Goal: Information Seeking & Learning: Learn about a topic

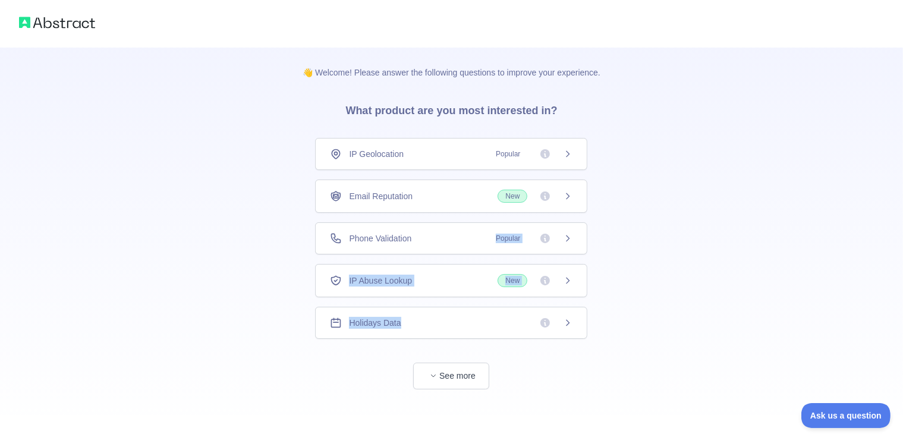
click at [411, 312] on div "IP Geolocation Popular Email Reputation New Phone Validation Popular IP Abuse L…" at bounding box center [451, 238] width 272 height 201
click at [730, 209] on div "👋 Welcome! Please answer the following questions to improve your experience. Wh…" at bounding box center [451, 218] width 903 height 437
click at [449, 373] on button "See more" at bounding box center [451, 374] width 76 height 27
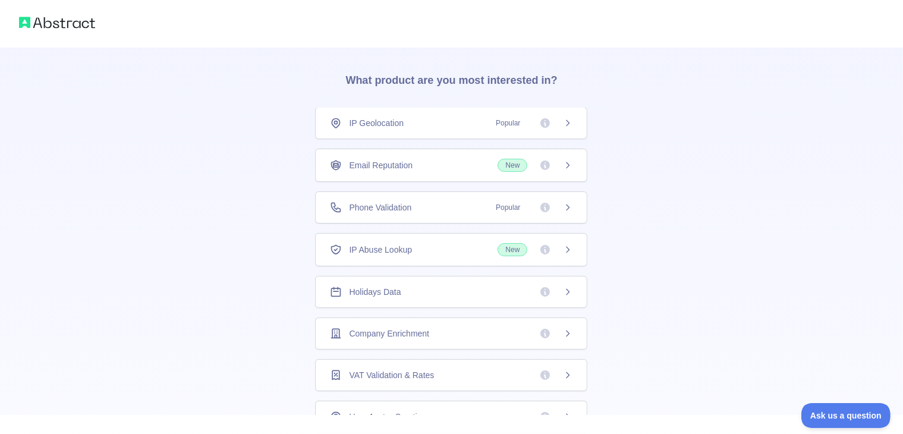
scroll to position [25, 0]
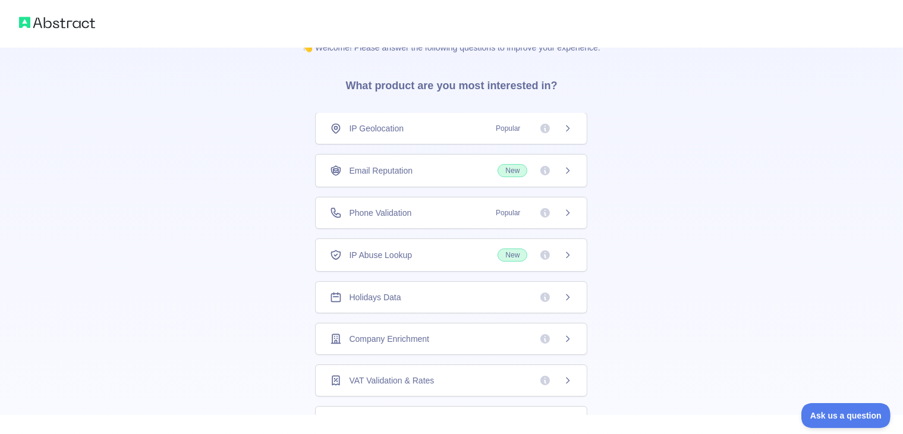
click at [474, 172] on div "Email Reputation New" at bounding box center [451, 170] width 243 height 13
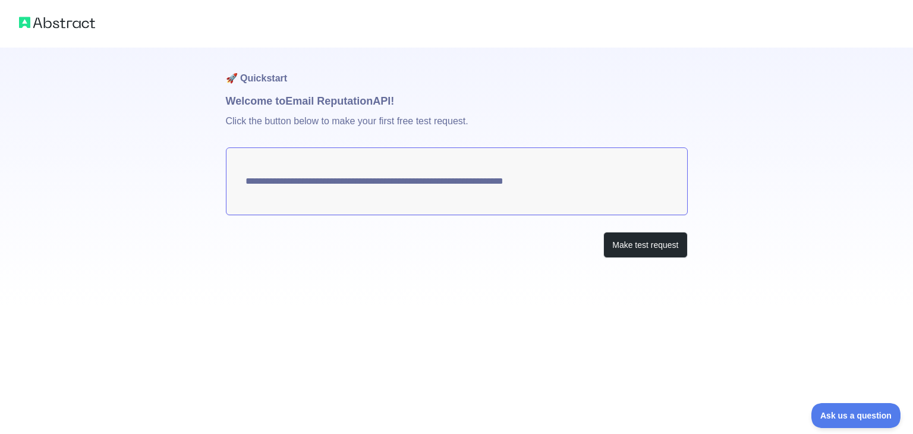
click at [304, 96] on h1 "Welcome to Email Reputation API!" at bounding box center [457, 101] width 462 height 17
click at [300, 131] on p "Click the button below to make your first free test request." at bounding box center [457, 128] width 462 height 38
click at [298, 122] on p "Click the button below to make your first free test request." at bounding box center [457, 128] width 462 height 38
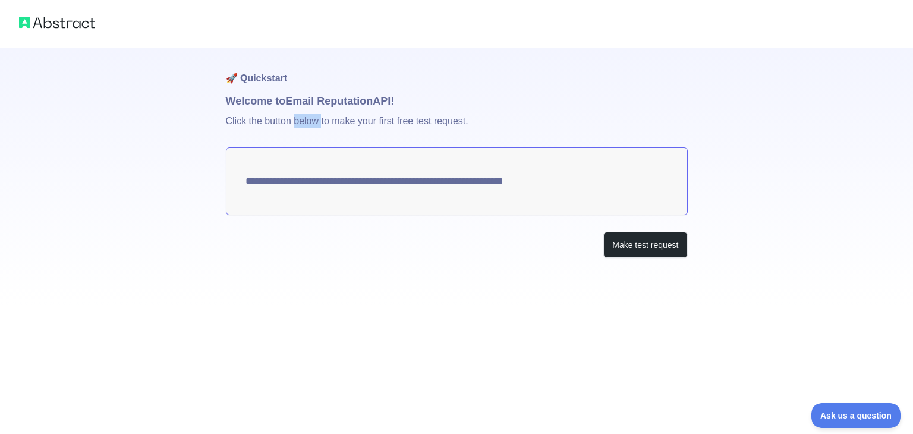
click at [298, 122] on p "Click the button below to make your first free test request." at bounding box center [457, 128] width 462 height 38
click at [344, 269] on div "**********" at bounding box center [457, 177] width 462 height 258
click at [643, 247] on button "Make test request" at bounding box center [645, 245] width 84 height 27
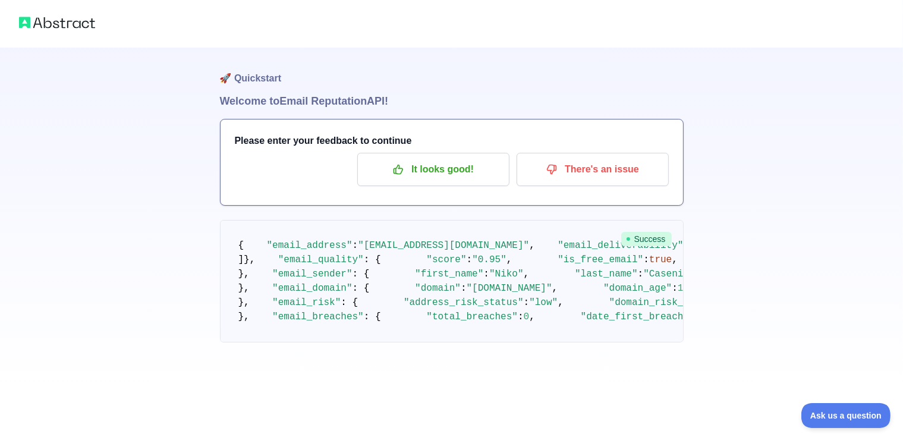
click at [32, 27] on img at bounding box center [57, 22] width 76 height 17
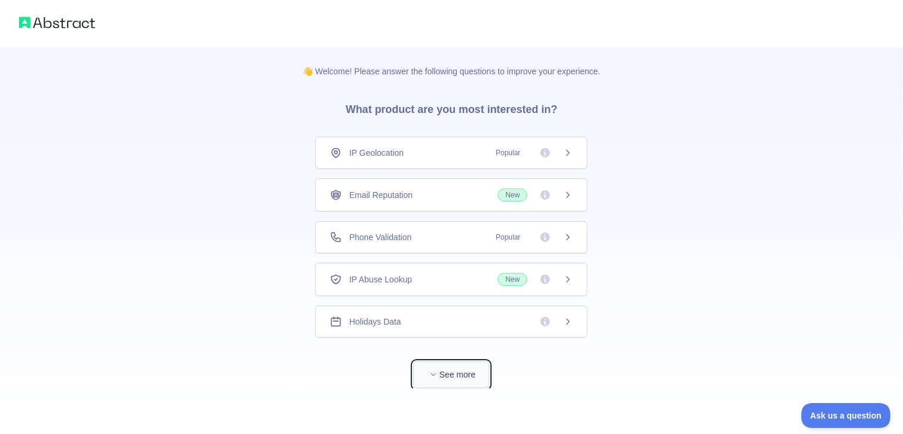
click at [469, 378] on button "See more" at bounding box center [451, 374] width 76 height 27
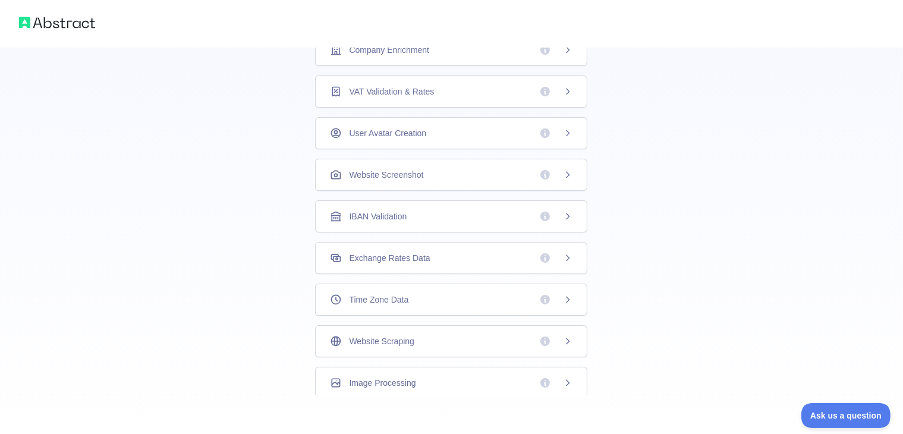
scroll to position [322, 0]
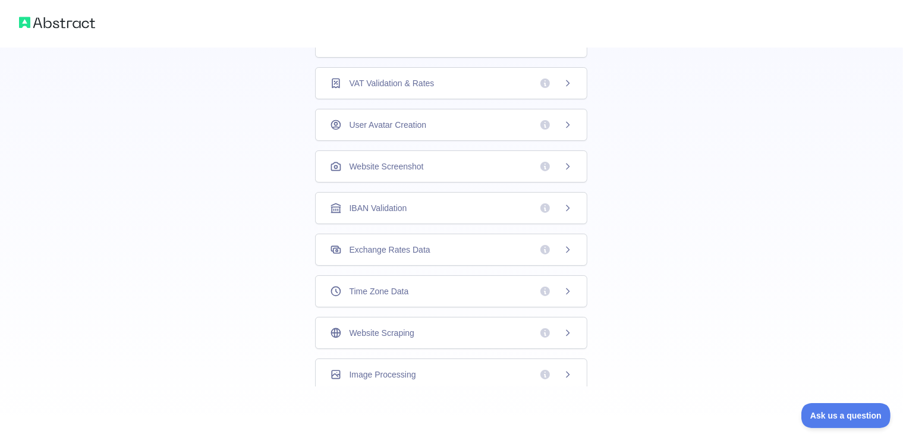
click at [655, 216] on div "👋 Welcome! Please answer the following questions to improve your experience. Wh…" at bounding box center [451, 56] width 903 height 756
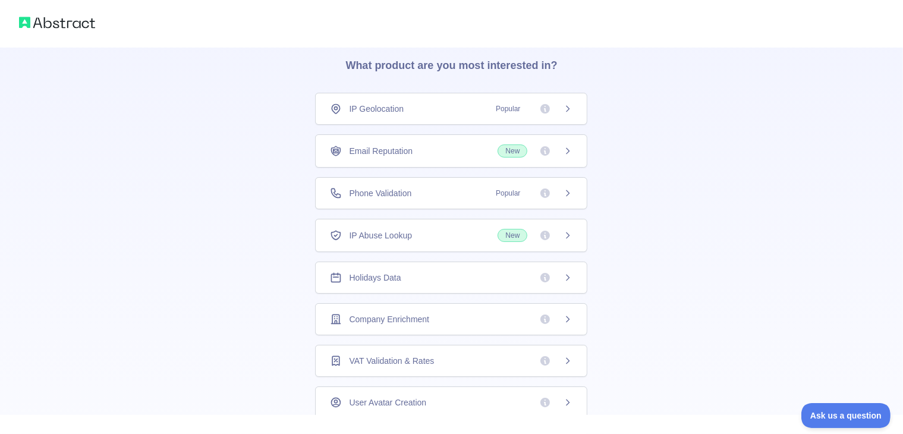
scroll to position [25, 0]
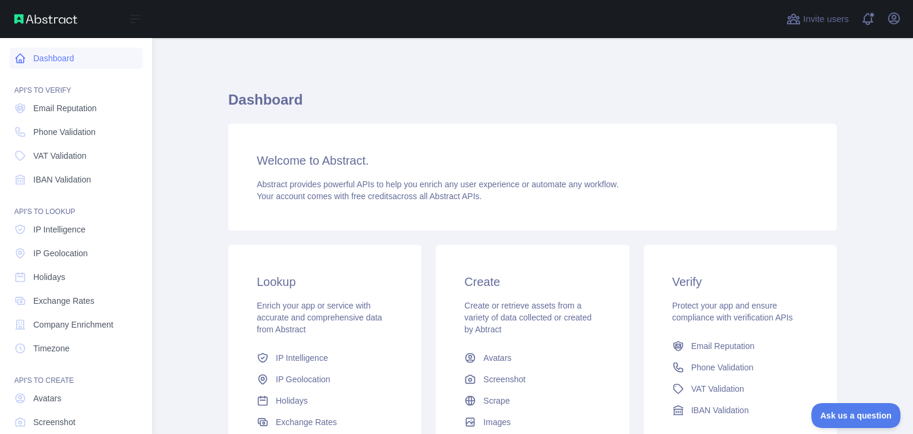
click at [74, 60] on link "Dashboard" at bounding box center [76, 58] width 133 height 21
click at [55, 108] on span "Email Reputation" at bounding box center [65, 108] width 64 height 12
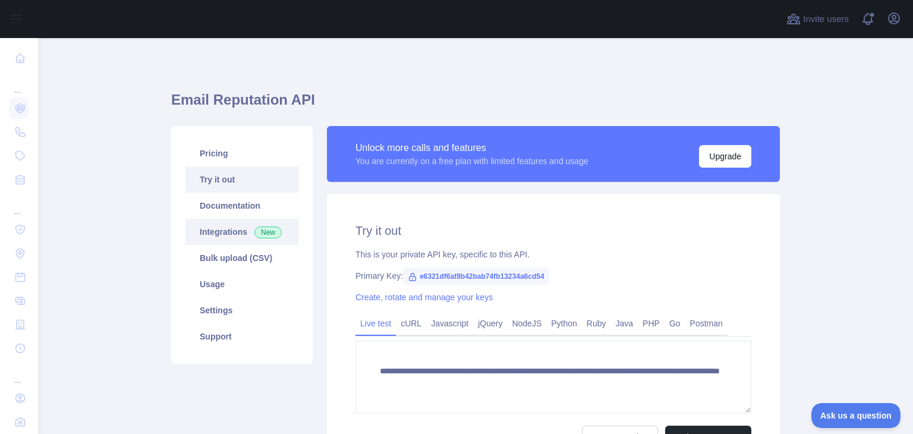
click at [227, 228] on link "Integrations New" at bounding box center [242, 232] width 113 height 26
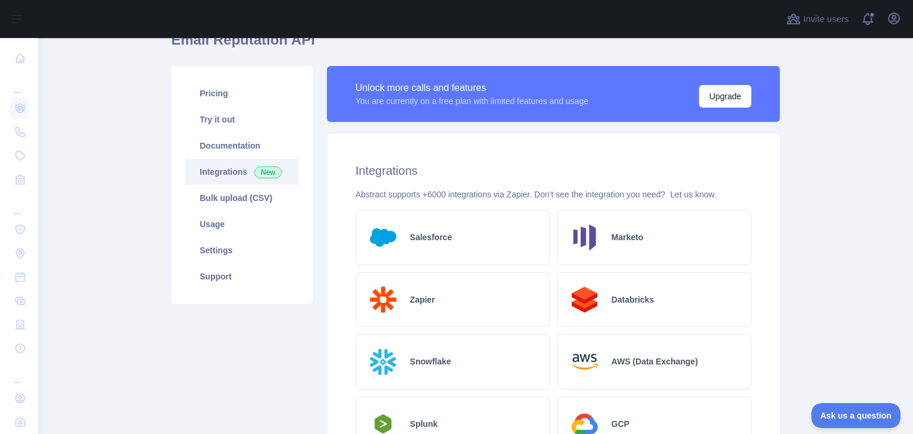
scroll to position [59, 0]
click at [262, 203] on link "Bulk upload (CSV)" at bounding box center [242, 199] width 113 height 26
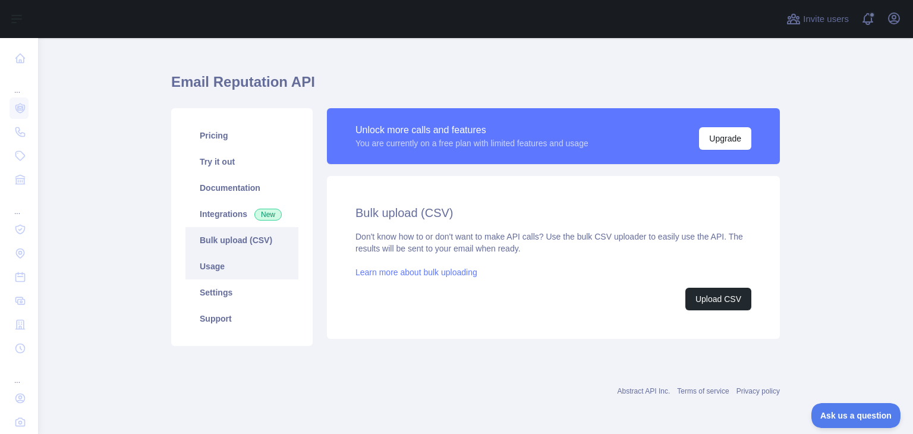
click at [240, 273] on link "Usage" at bounding box center [242, 266] width 113 height 26
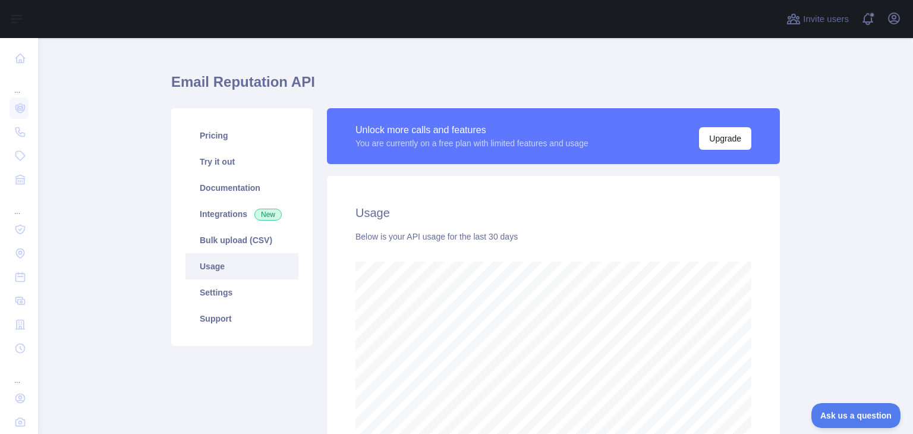
scroll to position [159, 0]
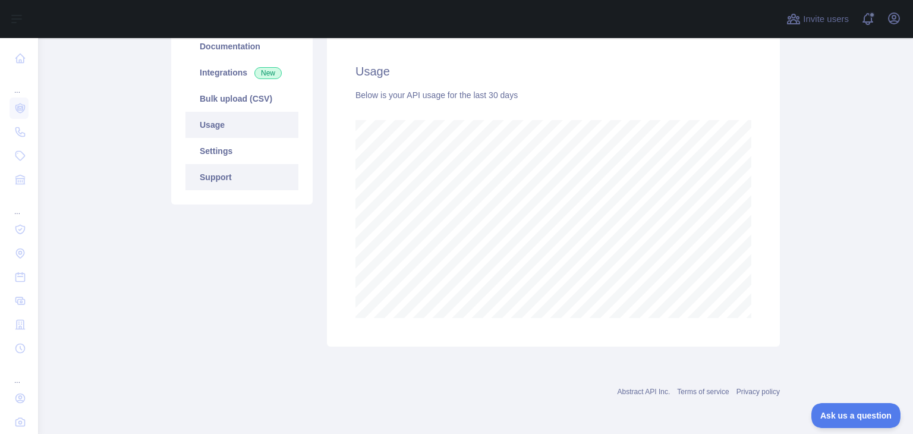
click at [216, 174] on link "Support" at bounding box center [242, 177] width 113 height 26
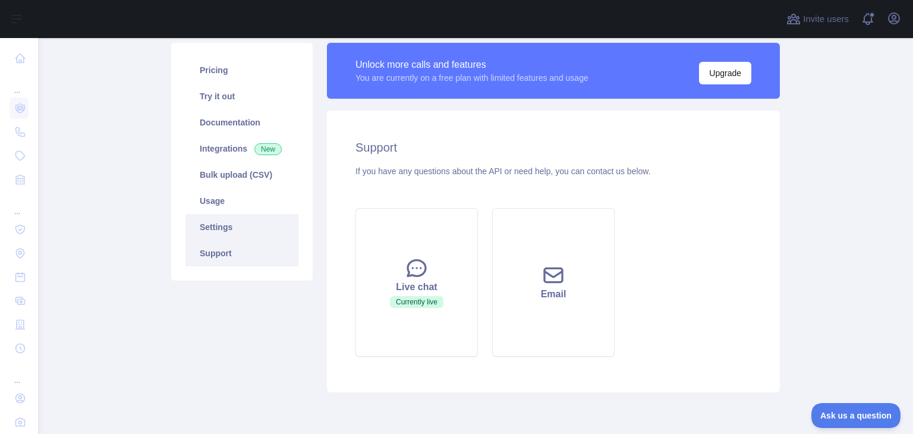
scroll to position [10, 0]
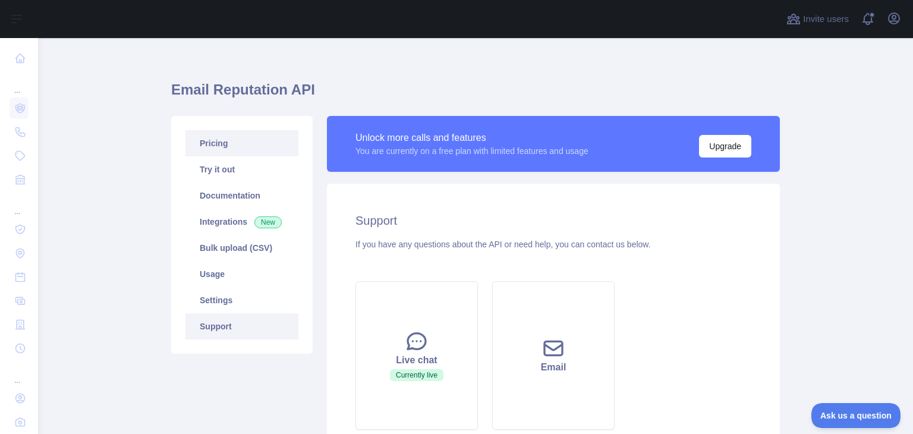
click at [230, 146] on link "Pricing" at bounding box center [242, 143] width 113 height 26
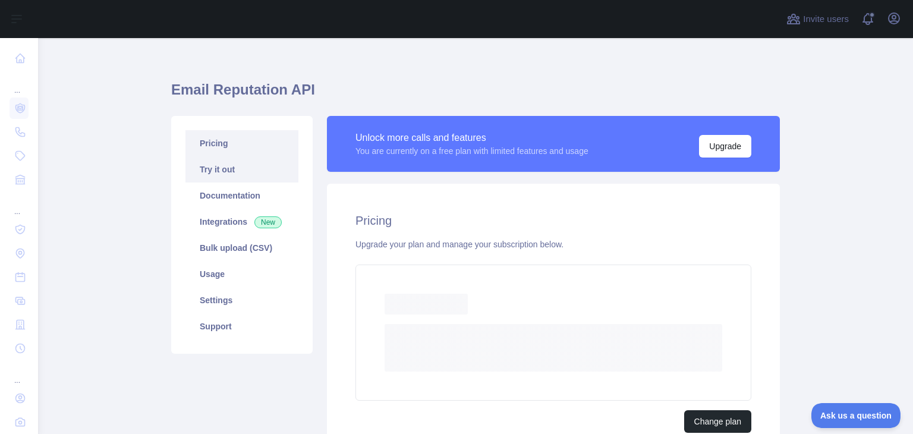
click at [232, 165] on link "Try it out" at bounding box center [242, 169] width 113 height 26
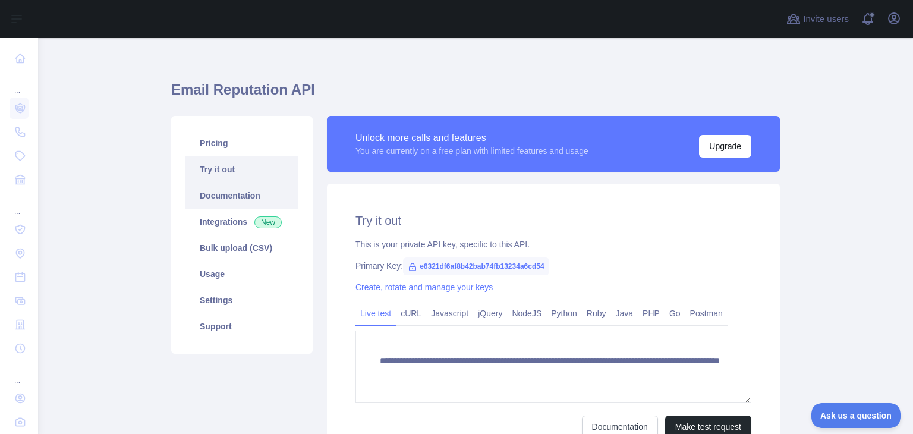
click at [236, 190] on link "Documentation" at bounding box center [242, 196] width 113 height 26
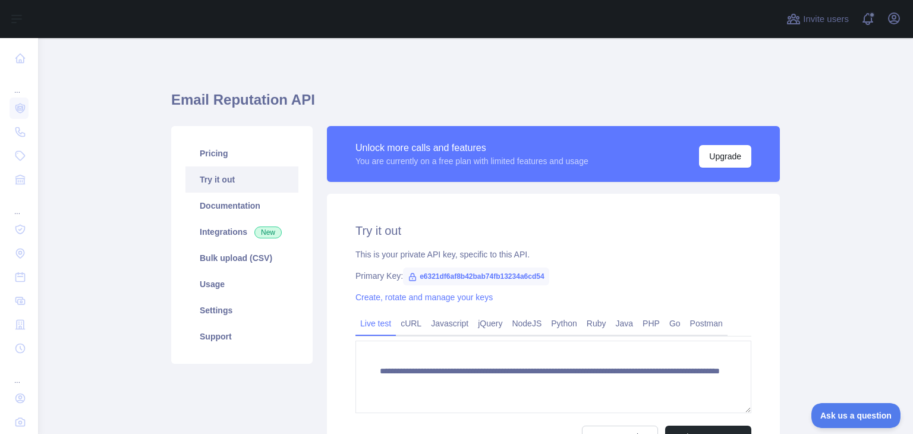
scroll to position [119, 0]
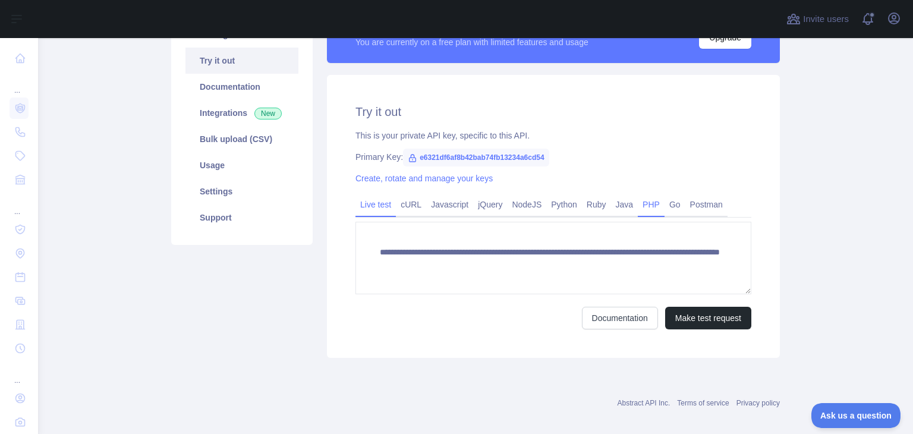
click at [651, 205] on link "PHP" at bounding box center [651, 204] width 27 height 19
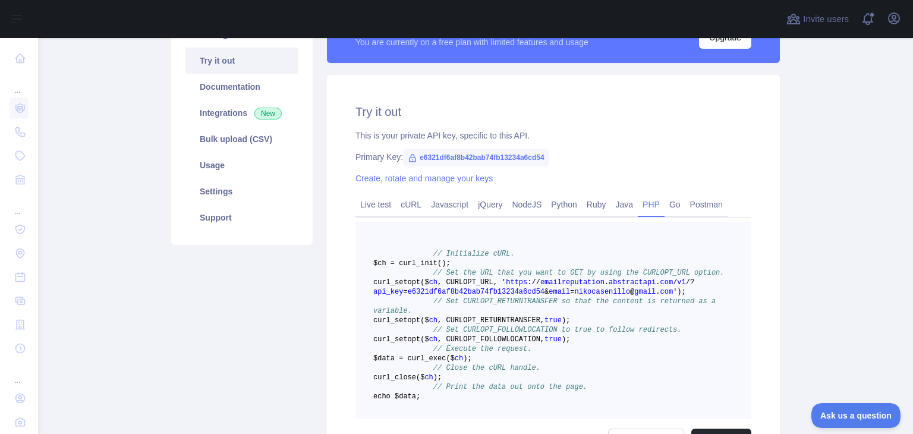
click at [455, 155] on span "e6321df6af8b42bab74fb13234a6cd54" at bounding box center [476, 158] width 146 height 18
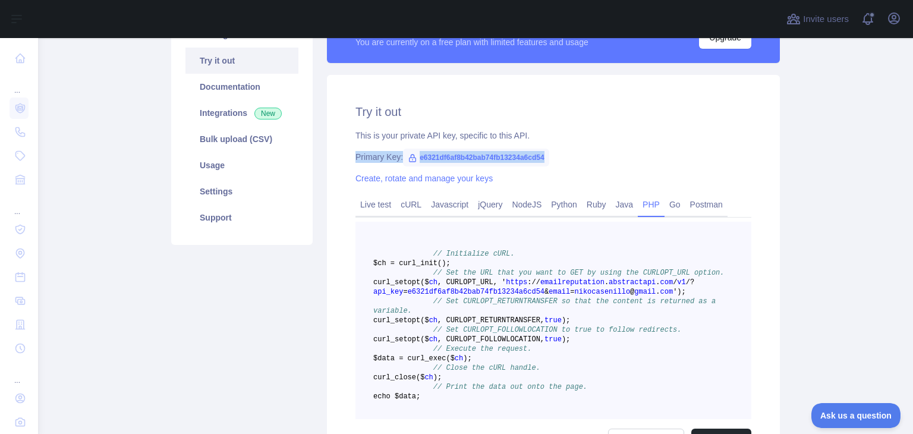
click at [455, 155] on span "e6321df6af8b42bab74fb13234a6cd54" at bounding box center [476, 158] width 146 height 18
click at [463, 158] on span "e6321df6af8b42bab74fb13234a6cd54" at bounding box center [476, 158] width 146 height 18
click at [469, 174] on link "Create, rotate and manage your keys" at bounding box center [424, 179] width 137 height 10
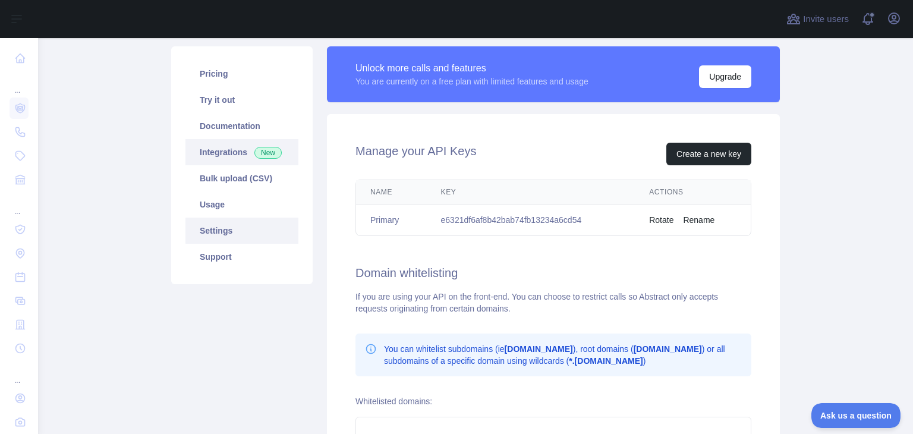
scroll to position [59, 0]
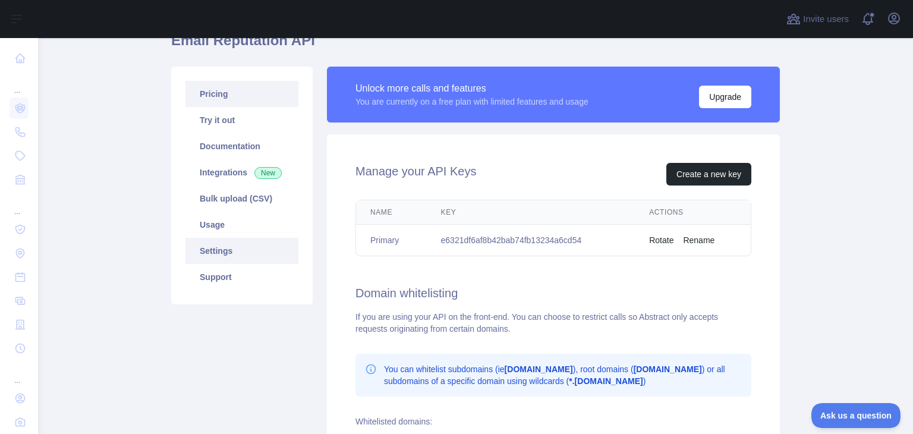
click at [216, 86] on link "Pricing" at bounding box center [242, 94] width 113 height 26
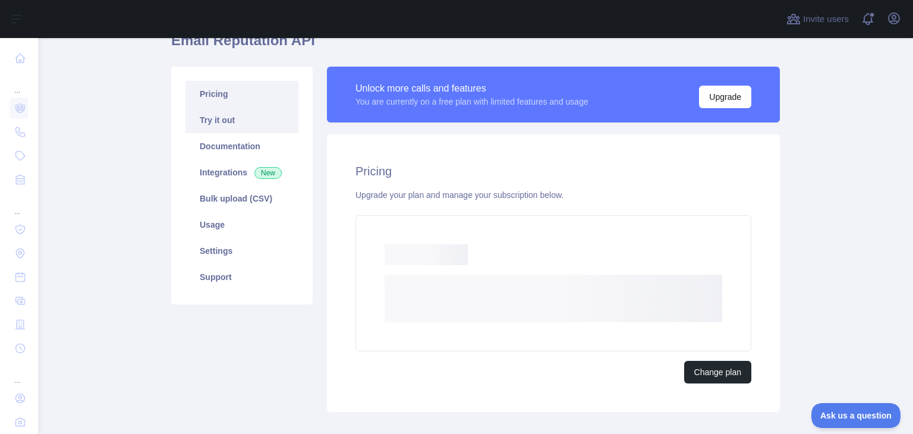
click at [223, 119] on link "Try it out" at bounding box center [242, 120] width 113 height 26
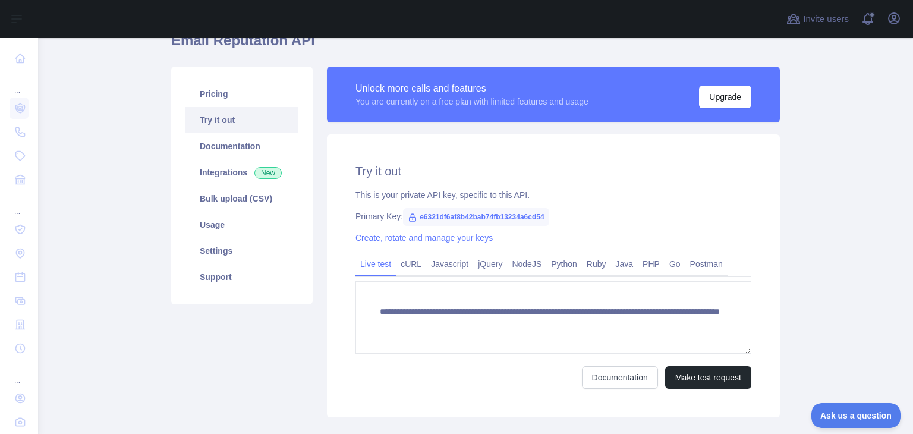
click at [521, 213] on span "e6321df6af8b42bab74fb13234a6cd54" at bounding box center [476, 217] width 146 height 18
copy span "e6321df6af8b42bab74fb13234a6cd54"
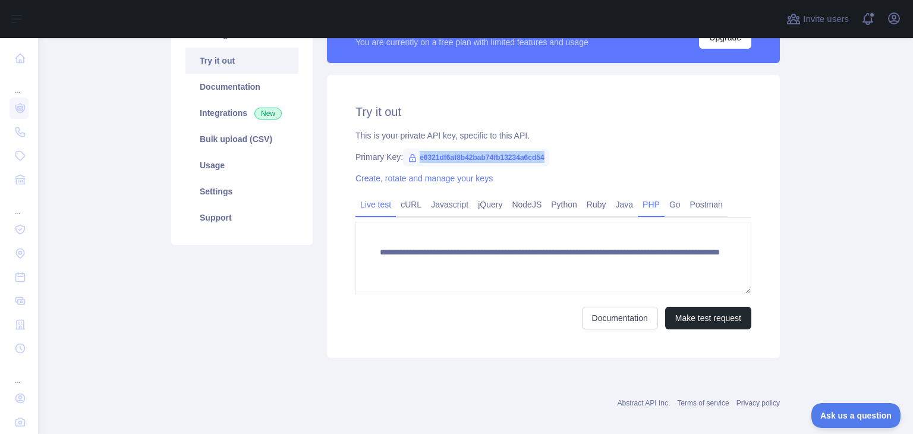
click at [647, 210] on link "PHP" at bounding box center [651, 204] width 27 height 19
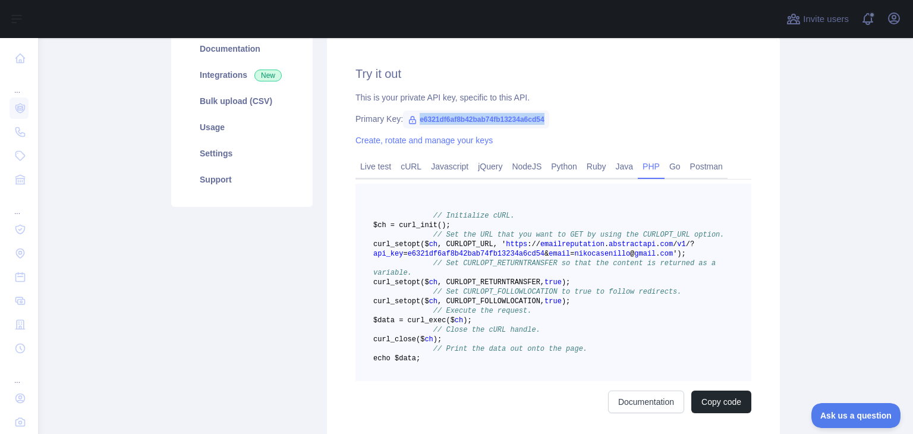
scroll to position [178, 0]
